Goal: Task Accomplishment & Management: Manage account settings

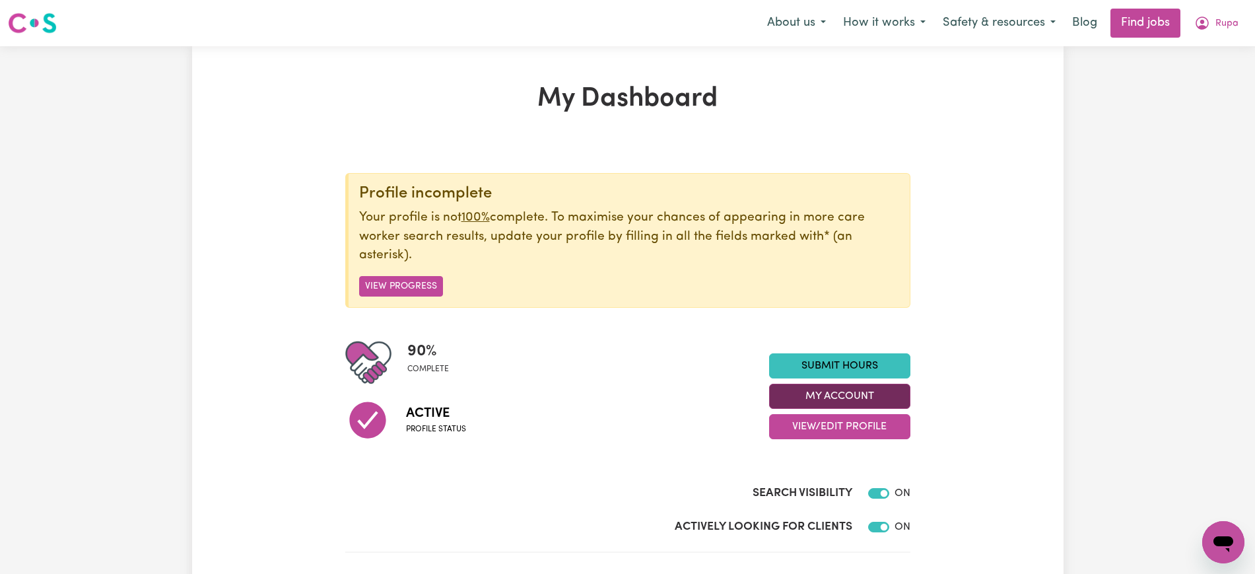
click at [840, 398] on button "My Account" at bounding box center [839, 395] width 141 height 25
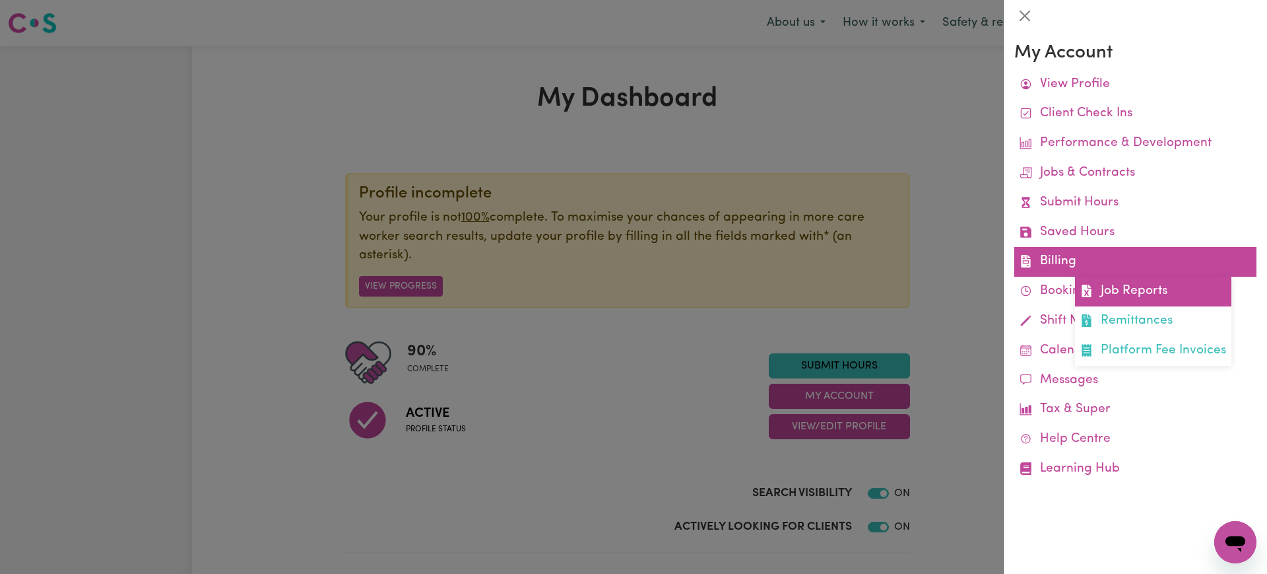
click at [1101, 288] on link "Job Reports" at bounding box center [1153, 292] width 156 height 30
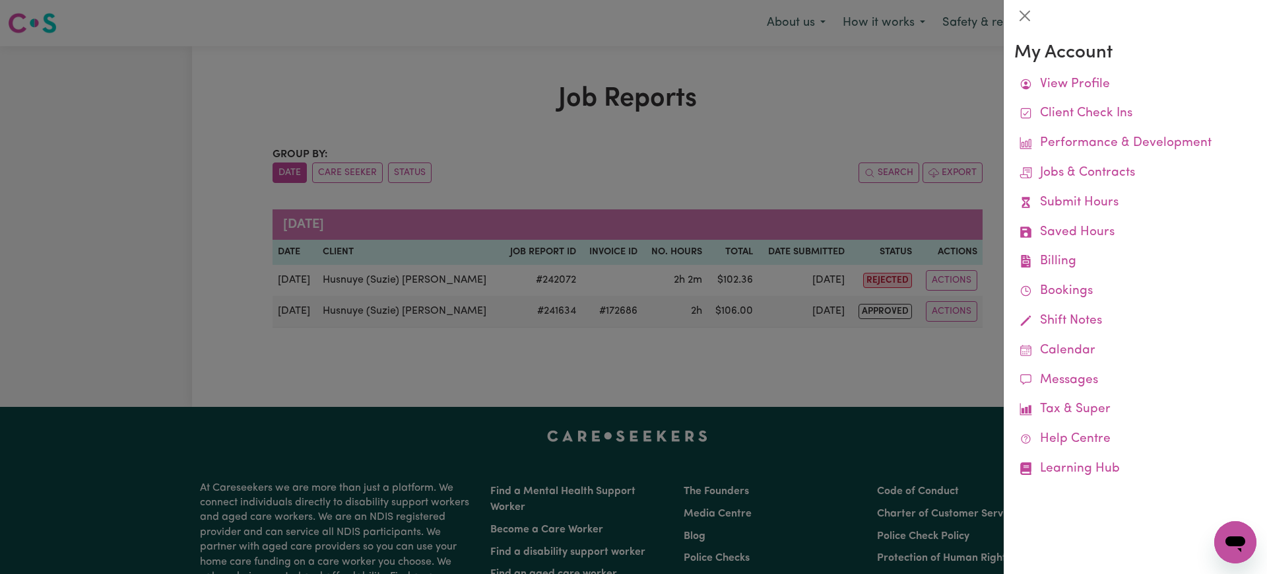
click at [772, 116] on div at bounding box center [633, 287] width 1267 height 574
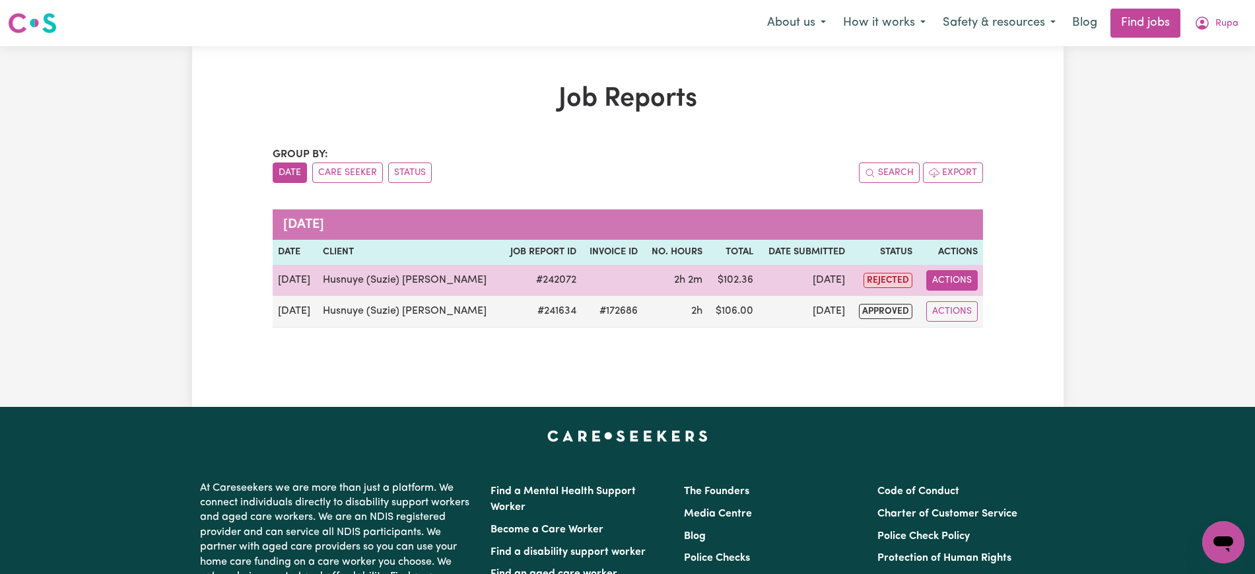
click at [962, 280] on button "Actions" at bounding box center [951, 280] width 51 height 20
click at [973, 309] on link "View Job Report" at bounding box center [987, 311] width 113 height 26
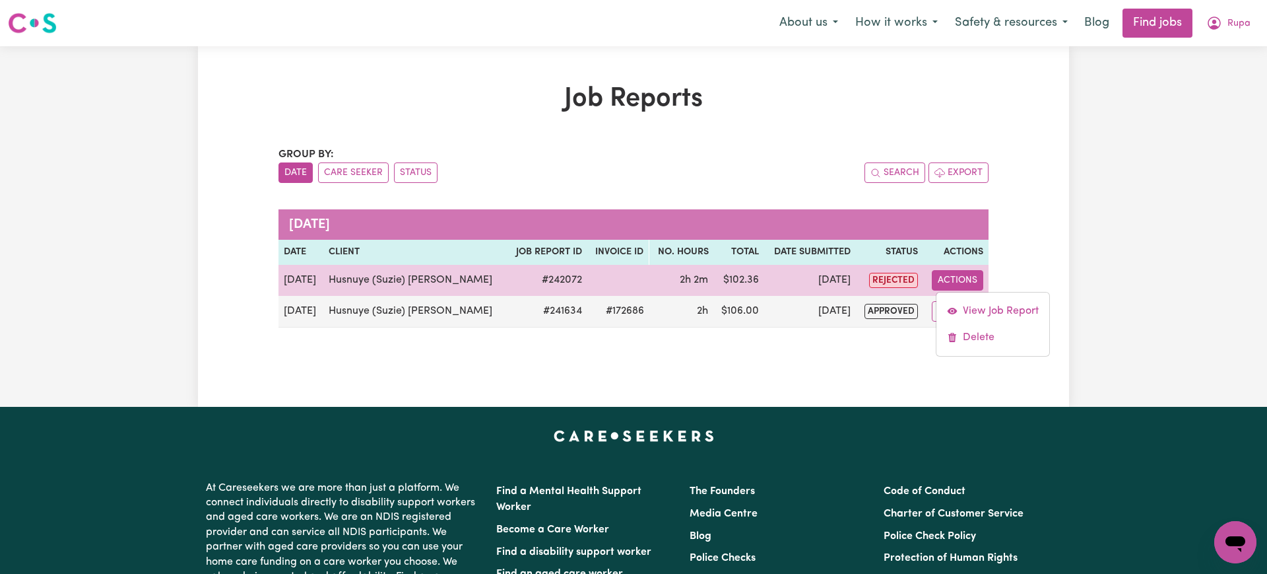
select select "pm"
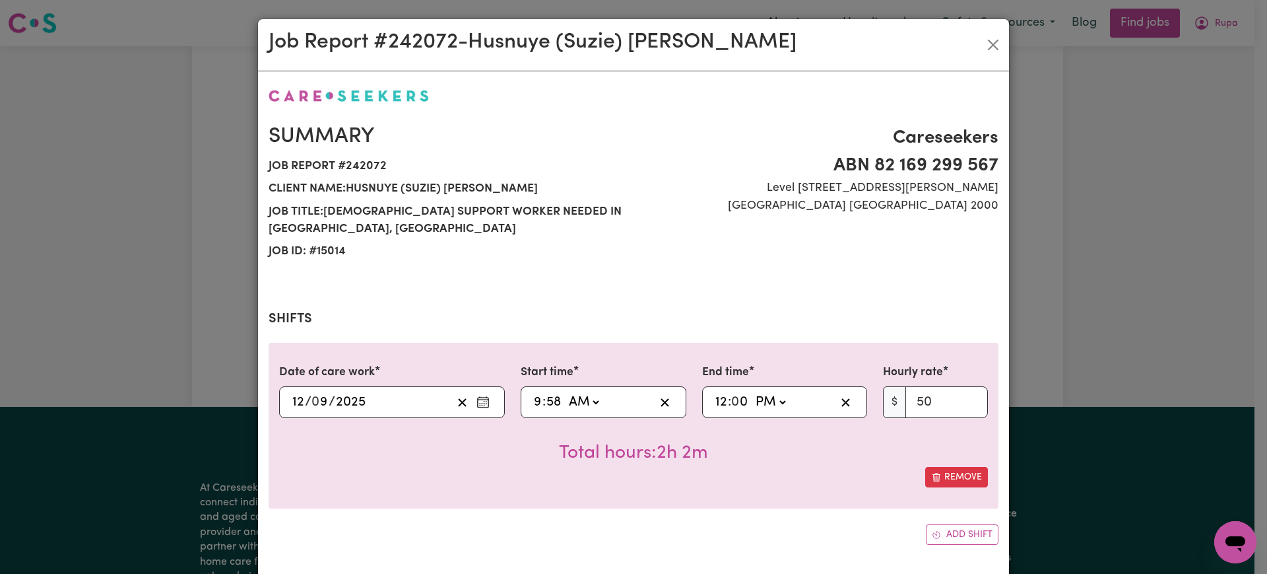
click at [533, 397] on input "9" at bounding box center [537, 402] width 9 height 20
type input "01:58"
type input "10"
type input "10:00"
type input "0"
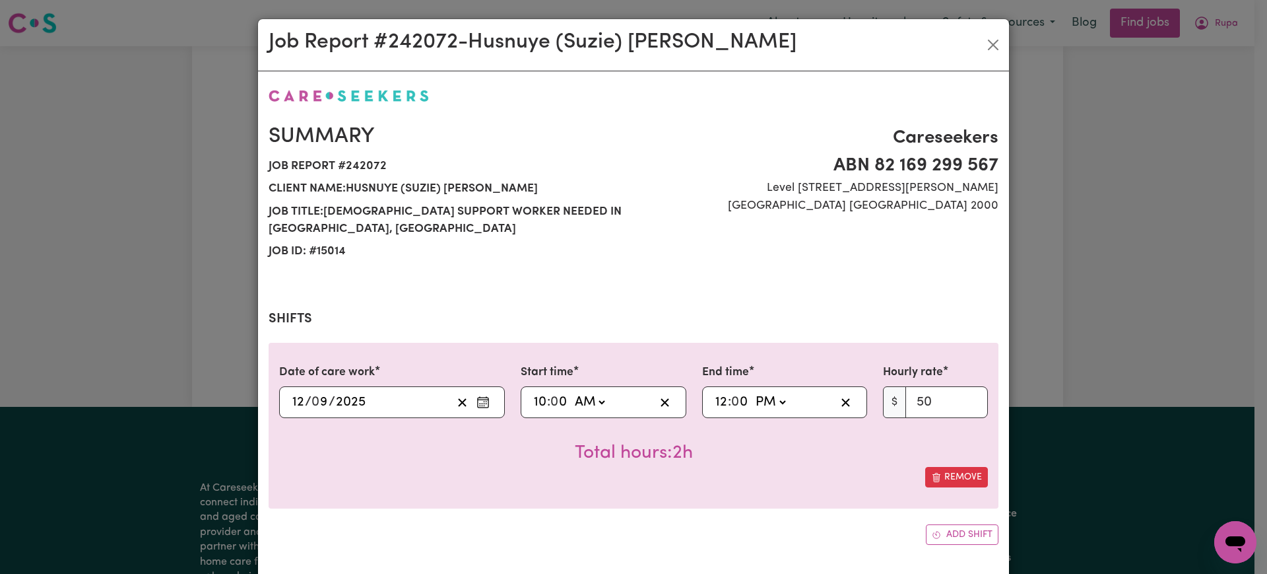
click at [772, 485] on div "Remove" at bounding box center [633, 477] width 709 height 20
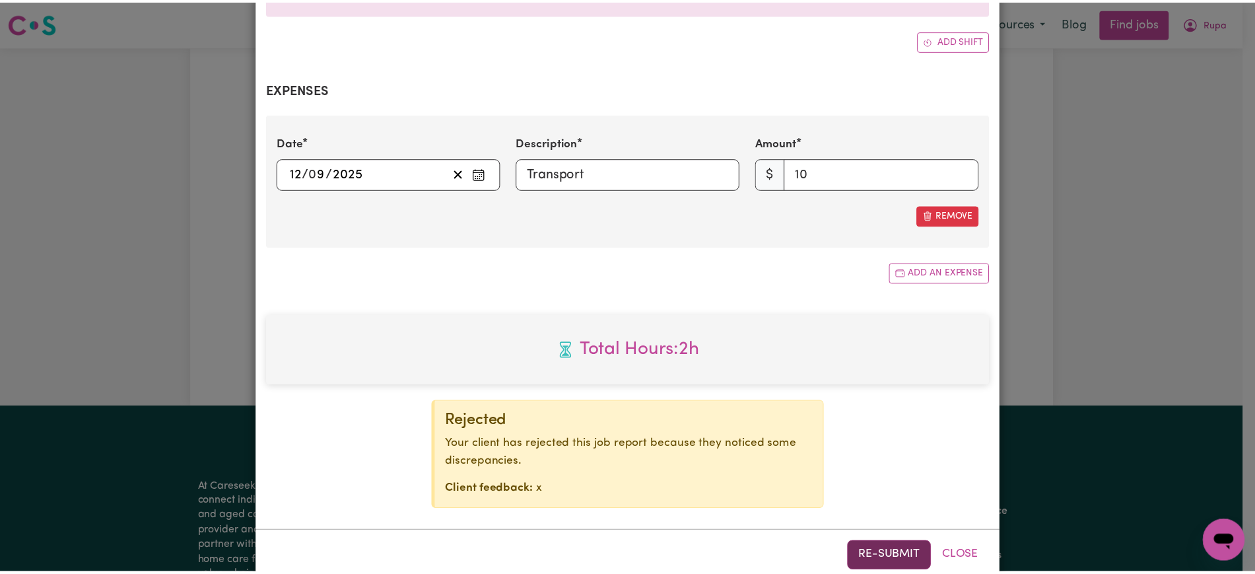
scroll to position [522, 0]
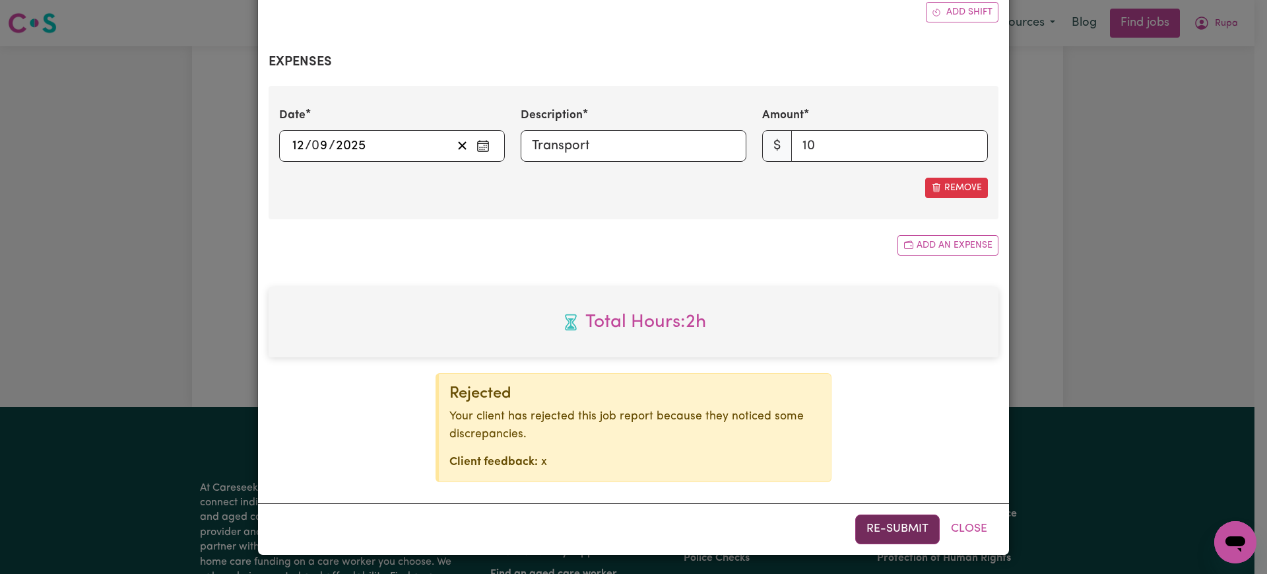
click at [878, 532] on button "Re-submit" at bounding box center [897, 528] width 84 height 29
click at [1205, 295] on div "Job Report # 242072 - Husnuye ([PERSON_NAME]) Behaettin Summary Job report # 24…" at bounding box center [633, 287] width 1267 height 574
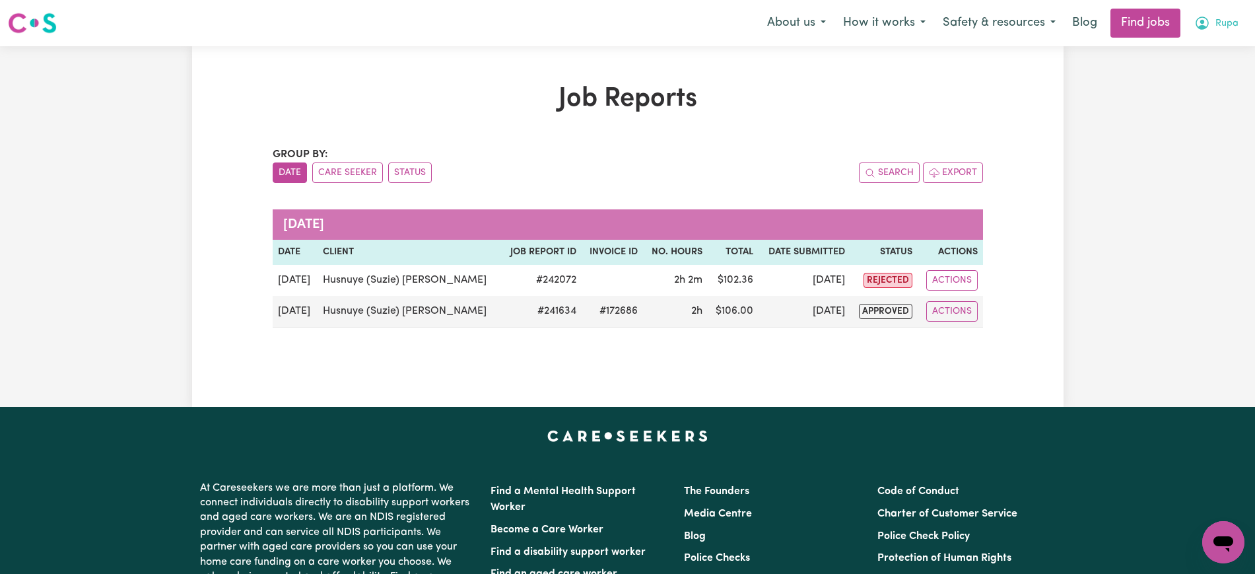
click at [1206, 18] on icon "My Account" at bounding box center [1202, 23] width 16 height 16
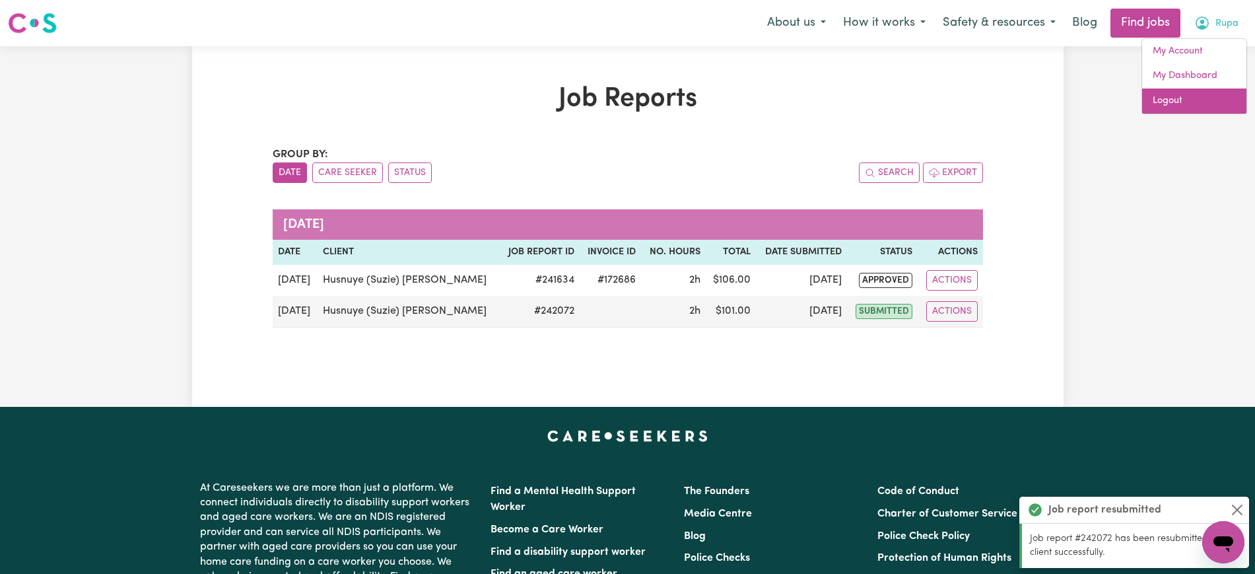
click at [1164, 100] on link "Logout" at bounding box center [1194, 100] width 104 height 25
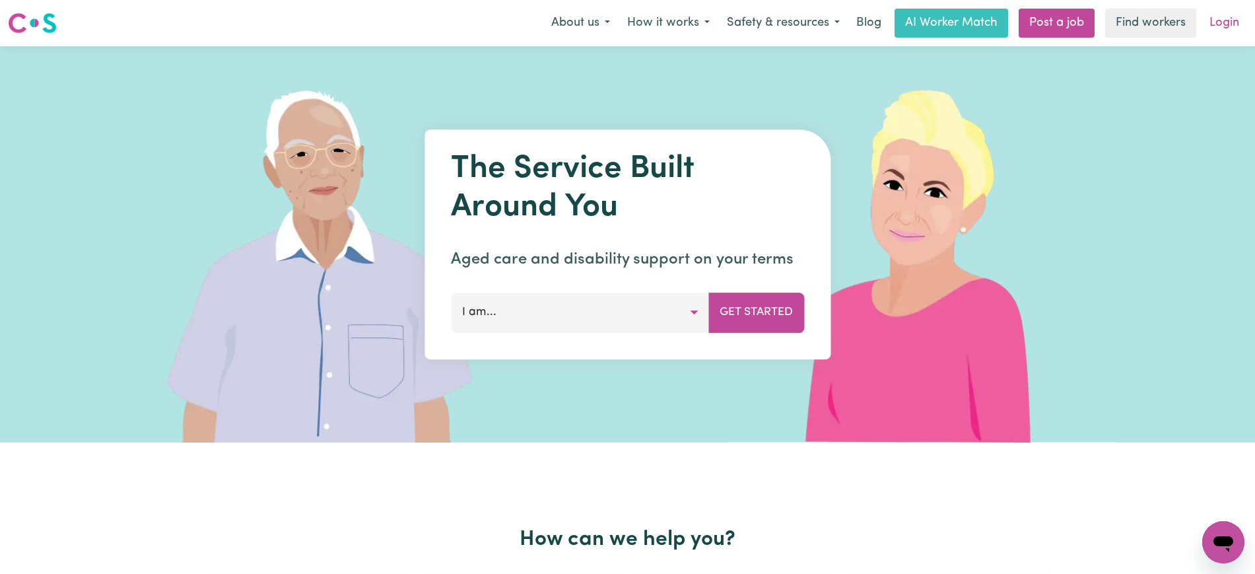
click at [1234, 24] on link "Login" at bounding box center [1224, 23] width 46 height 29
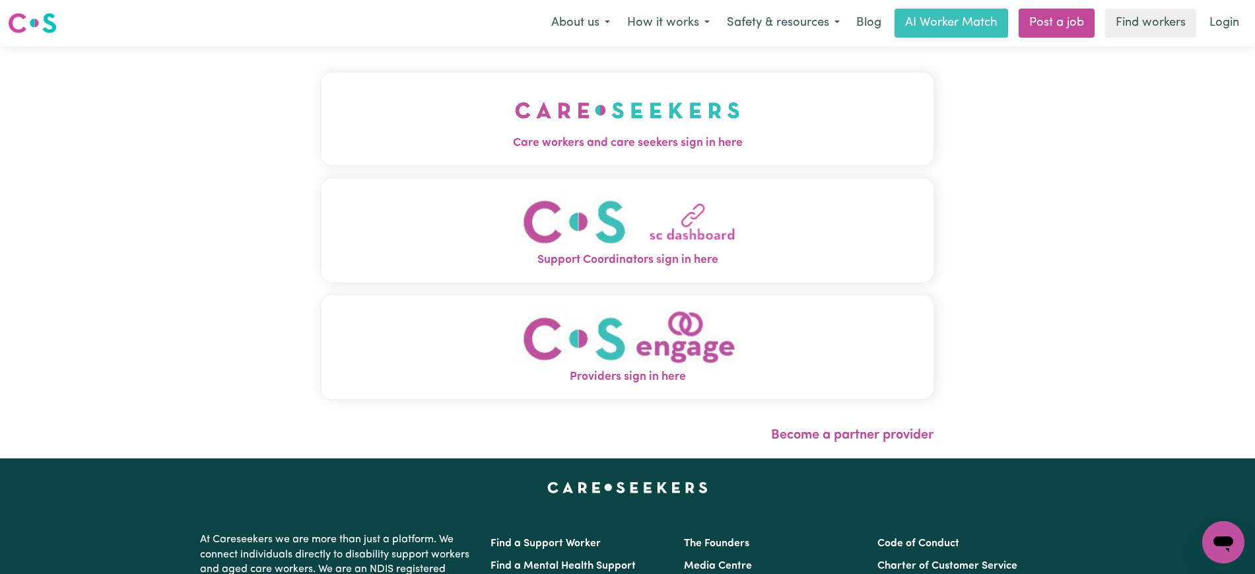
click at [537, 118] on img "Care workers and care seekers sign in here" at bounding box center [627, 110] width 225 height 49
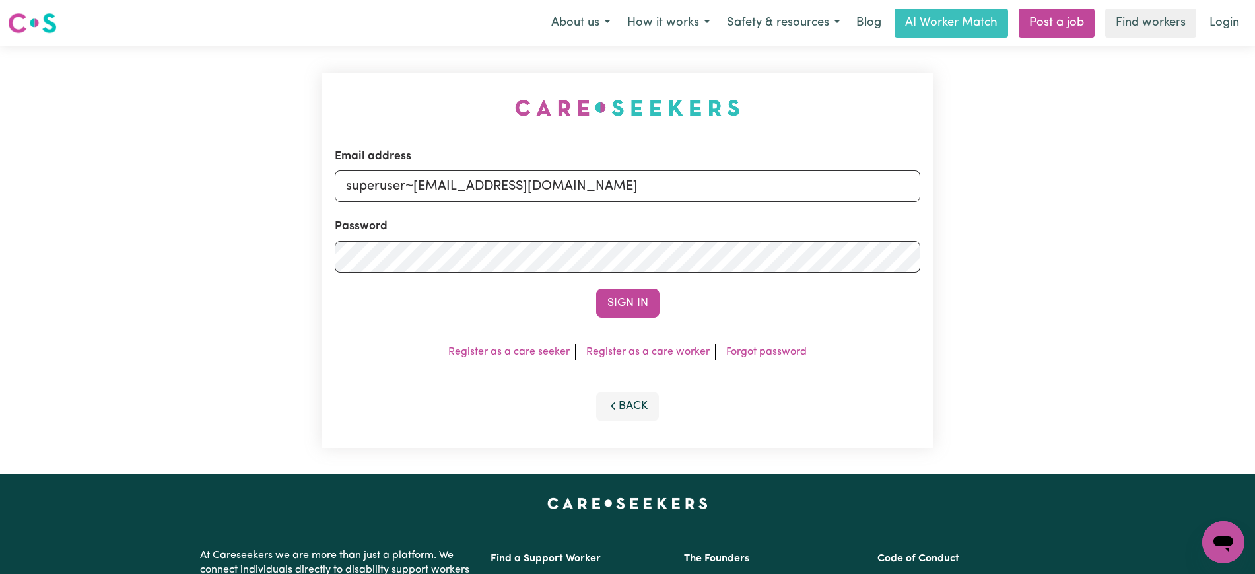
drag, startPoint x: 430, startPoint y: 73, endPoint x: 550, endPoint y: 158, distance: 146.7
click at [430, 71] on div "Email address superuser~[EMAIL_ADDRESS][DOMAIN_NAME] Password Sign In Register …" at bounding box center [628, 260] width 628 height 428
drag, startPoint x: 413, startPoint y: 185, endPoint x: 1094, endPoint y: 197, distance: 681.2
click at [1094, 197] on div "Email address superuser~[EMAIL_ADDRESS][DOMAIN_NAME] Password Sign In Register …" at bounding box center [627, 260] width 1255 height 428
type input "[EMAIL_ADDRESS][DOMAIN_NAME]"
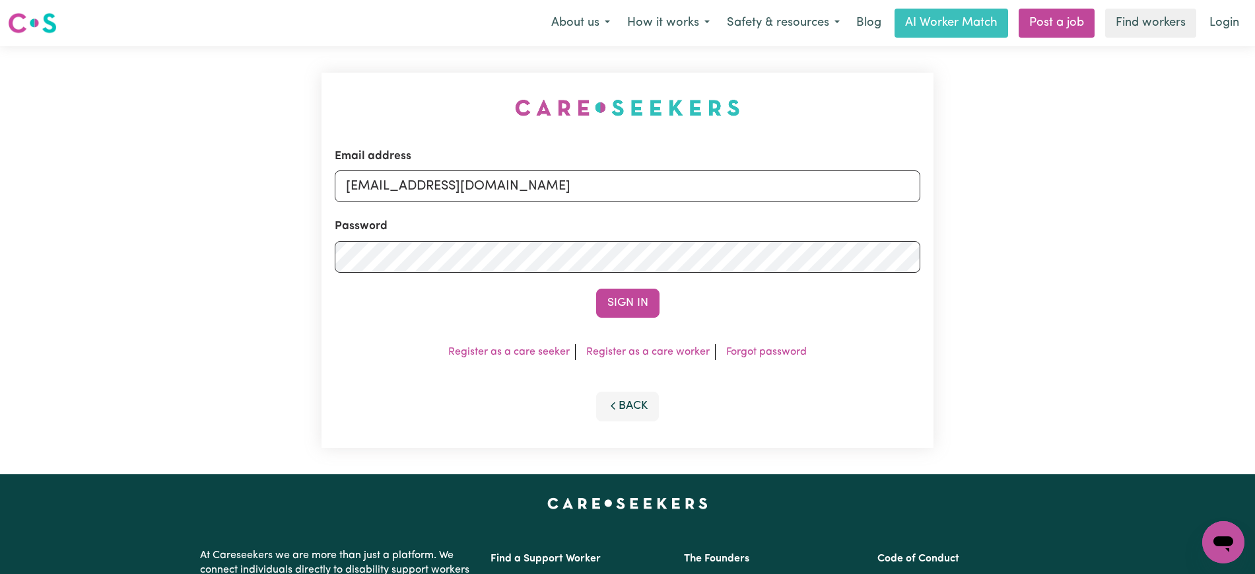
click at [596, 288] on button "Sign In" at bounding box center [627, 302] width 63 height 29
